Goal: Information Seeking & Learning: Learn about a topic

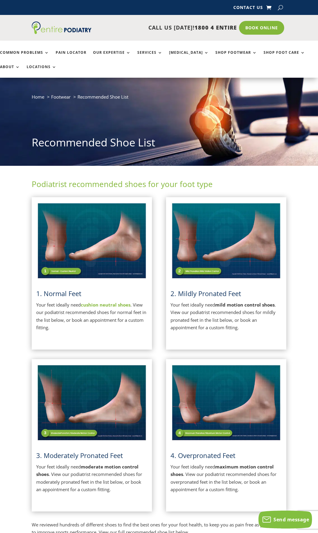
click at [120, 251] on img at bounding box center [91, 241] width 111 height 78
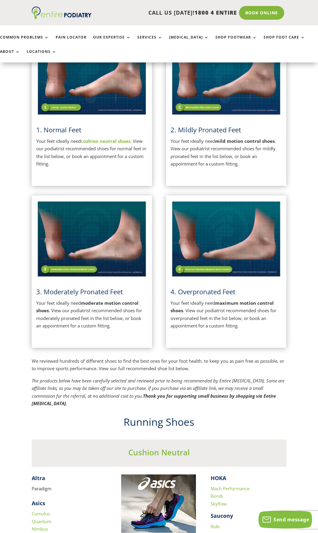
scroll to position [167, 0]
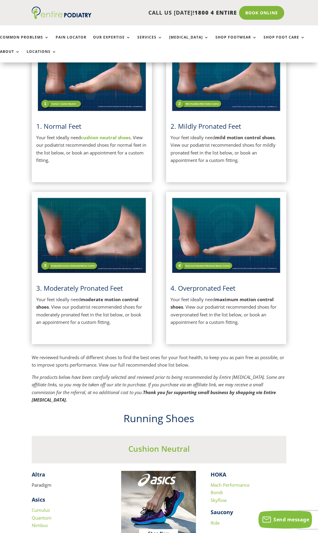
click at [218, 267] on img at bounding box center [225, 235] width 111 height 78
click at [217, 230] on img at bounding box center [225, 235] width 111 height 78
click at [212, 286] on span "4. Overpronated Feet" at bounding box center [202, 288] width 65 height 9
click at [212, 304] on p "Your feet ideally need maximum motion control shoes . View our podiatrist recom…" at bounding box center [225, 311] width 111 height 30
click at [204, 234] on img at bounding box center [225, 235] width 111 height 78
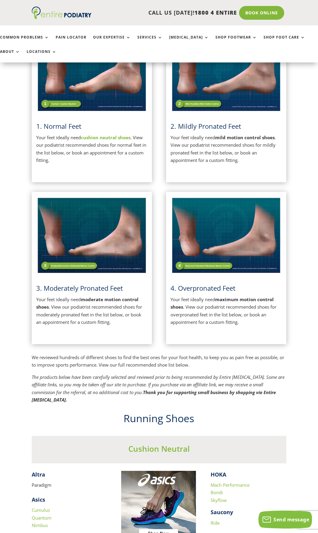
click at [188, 287] on span "4. Overpronated Feet" at bounding box center [202, 288] width 65 height 9
click at [101, 288] on span "3. Moderately Pronated Feet" at bounding box center [79, 288] width 87 height 9
click at [194, 128] on span "2. Mildly Pronated Feet" at bounding box center [205, 126] width 71 height 9
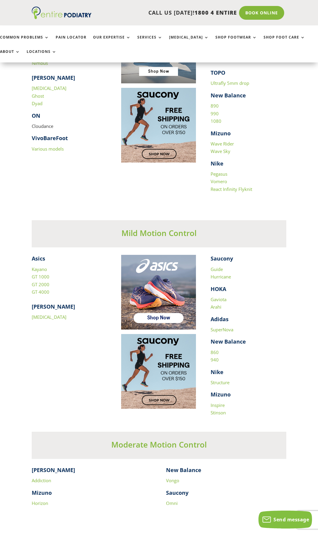
scroll to position [534, 0]
